Goal: Find contact information: Find contact information

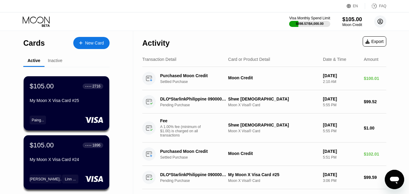
click at [383, 20] on circle at bounding box center [380, 21] width 12 height 12
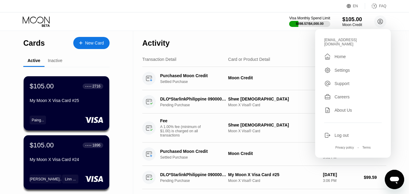
click at [341, 108] on div "About Us" at bounding box center [343, 110] width 18 height 5
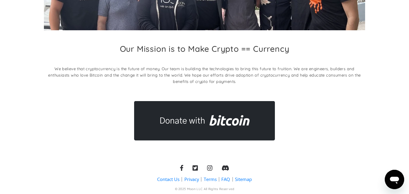
scroll to position [120, 0]
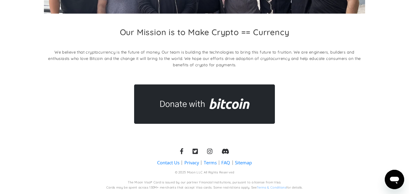
click at [172, 163] on link "Contact Us" at bounding box center [168, 162] width 22 height 6
